Goal: Communication & Community: Connect with others

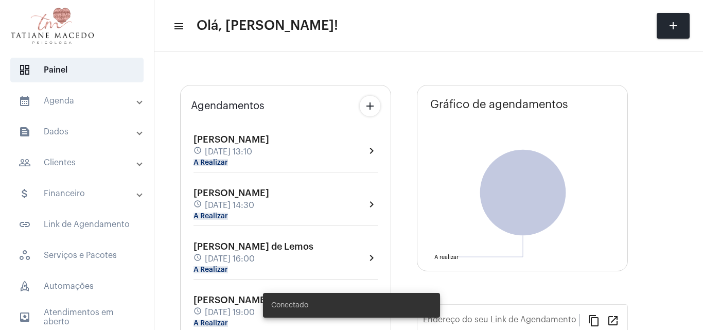
type input "[URL][DOMAIN_NAME]"
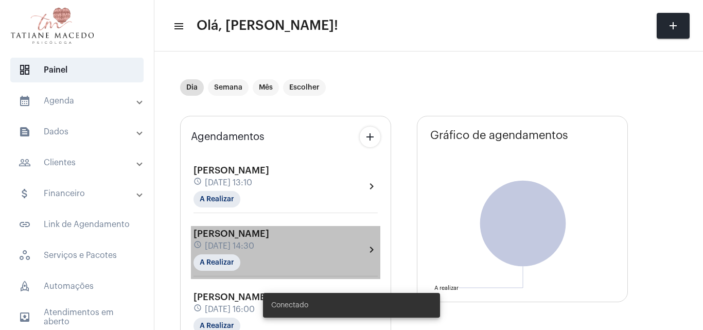
click at [269, 259] on div "[PERSON_NAME] schedule [DATE] 14:30 A Realizar" at bounding box center [232, 250] width 76 height 42
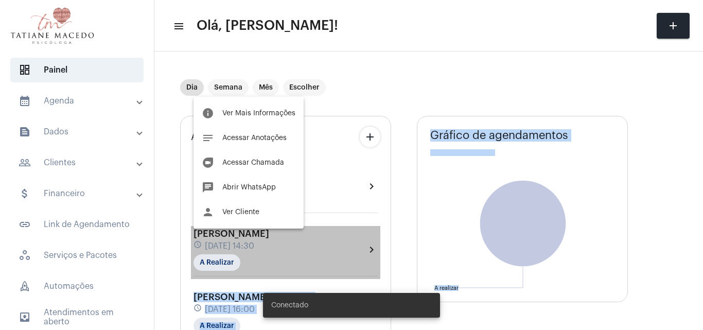
click at [300, 259] on body "dashboard Painel calendar_month_outlined Agenda calendar_month_outlined Calendá…" at bounding box center [351, 165] width 703 height 330
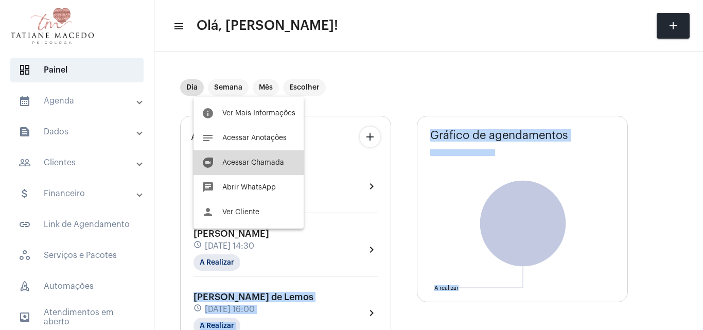
click at [254, 162] on span "Acessar Chamada" at bounding box center [253, 162] width 62 height 7
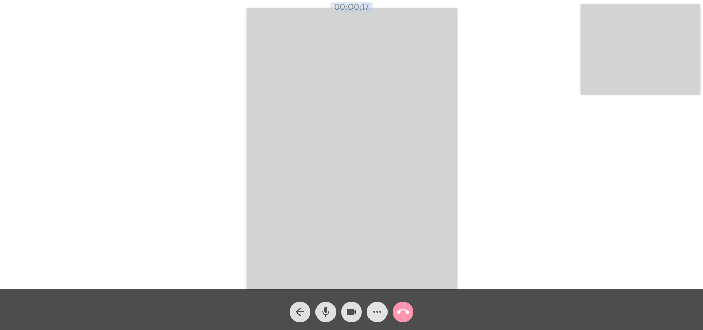
click at [380, 307] on mat-icon "more_horiz" at bounding box center [377, 312] width 12 height 12
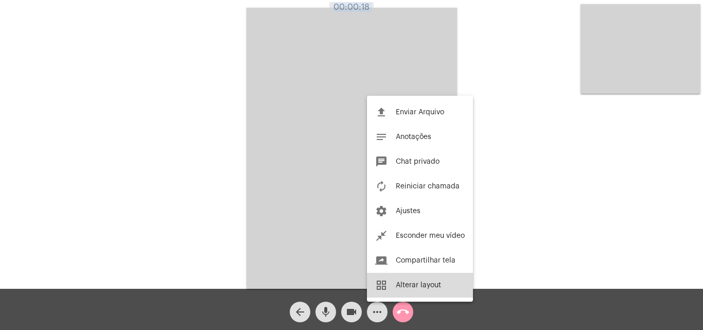
click at [391, 293] on button "grid_view Alterar layout" at bounding box center [420, 285] width 106 height 25
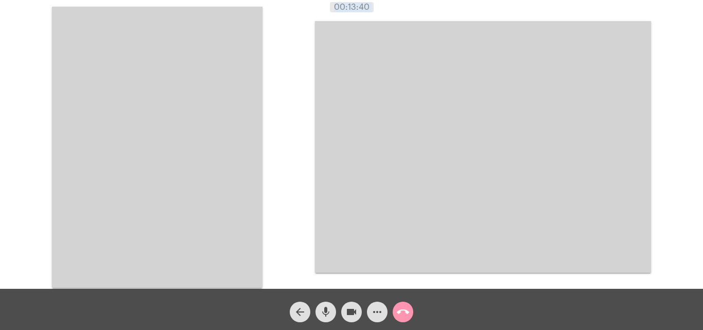
click at [281, 75] on div "Acessando Câmera e Microfone..." at bounding box center [351, 146] width 701 height 289
